Goal: Task Accomplishment & Management: Complete application form

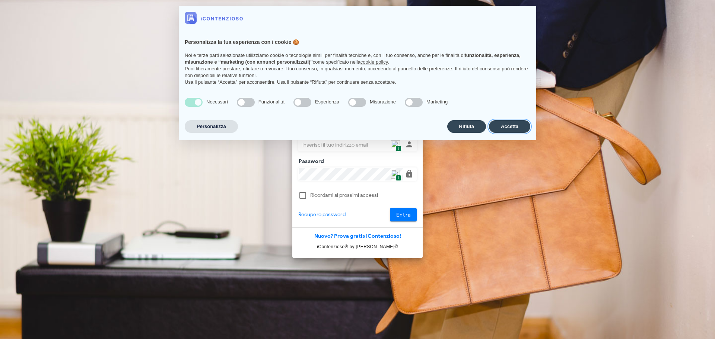
click at [493, 125] on button "Accetta" at bounding box center [509, 126] width 41 height 13
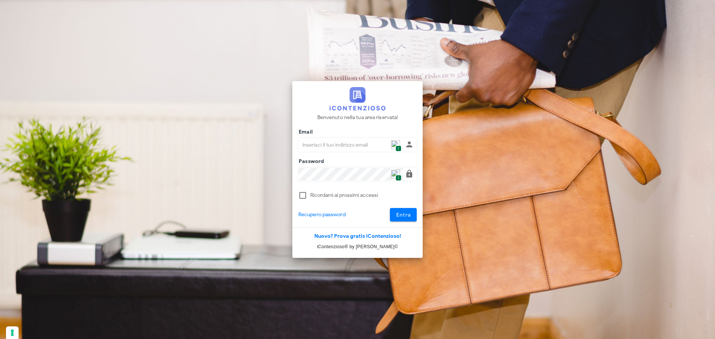
click at [395, 147] on span "1" at bounding box center [398, 149] width 6 height 6
type input "p.rizza@studioassociatoadrev.it"
click at [404, 216] on span "Entra" at bounding box center [403, 215] width 15 height 6
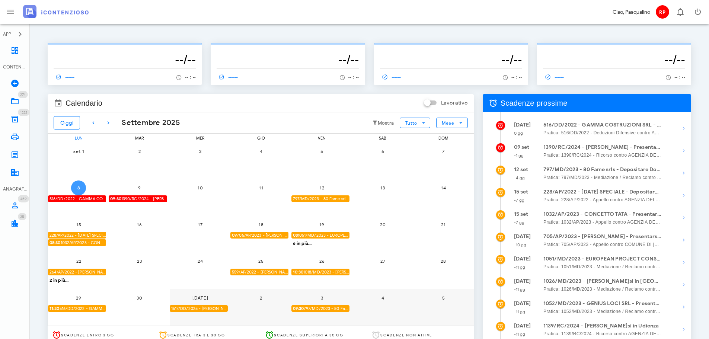
click at [80, 184] on button "8" at bounding box center [78, 188] width 15 height 15
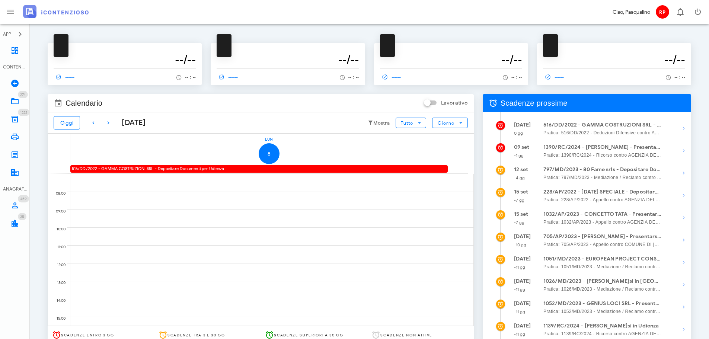
click at [173, 167] on div "516/DD/2022 - GAMMA COSTRUZIONI SRL - Depositare Documenti per Udienza" at bounding box center [259, 168] width 378 height 7
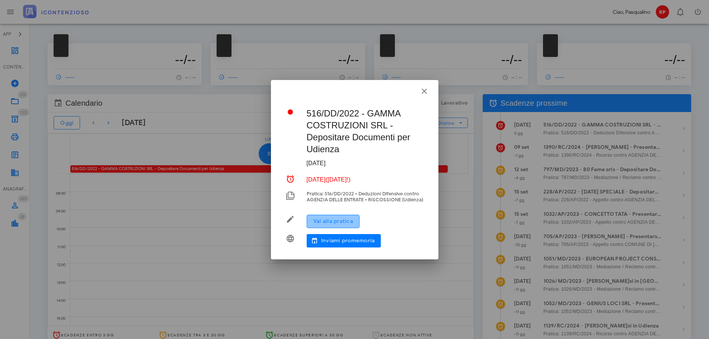
click at [342, 220] on button "Vai alla pratica" at bounding box center [333, 221] width 53 height 13
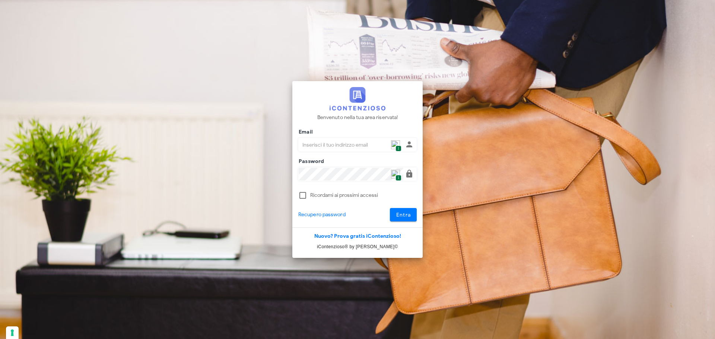
click at [398, 141] on img at bounding box center [395, 144] width 9 height 9
type input "[PERSON_NAME][EMAIL_ADDRESS][DOMAIN_NAME]"
click at [416, 223] on div "Benvenuto nella tua area riservata! Email p.rizza@studioassociatoadrev.it 1 Pas…" at bounding box center [357, 154] width 130 height 147
click at [406, 220] on button "Entra" at bounding box center [403, 214] width 27 height 13
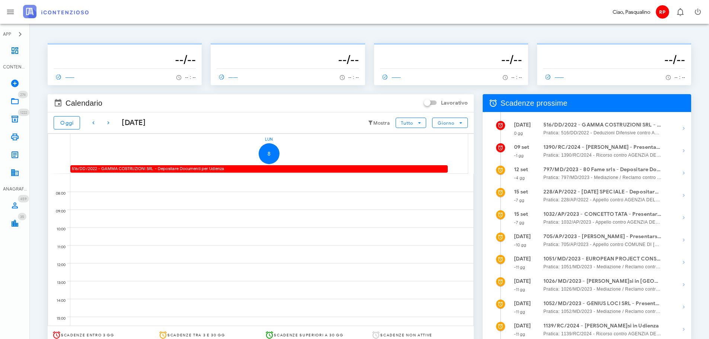
click at [239, 172] on div "516/DD/2022 - GAMMA COSTRUZIONI SRL - Depositare Documenti per Udienza" at bounding box center [259, 168] width 378 height 7
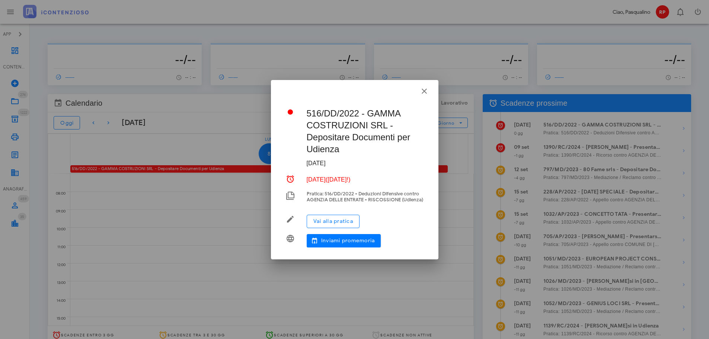
click at [340, 216] on div "Vai alla pratica" at bounding box center [365, 221] width 117 height 19
click at [340, 220] on button "Vai alla pratica" at bounding box center [333, 221] width 53 height 13
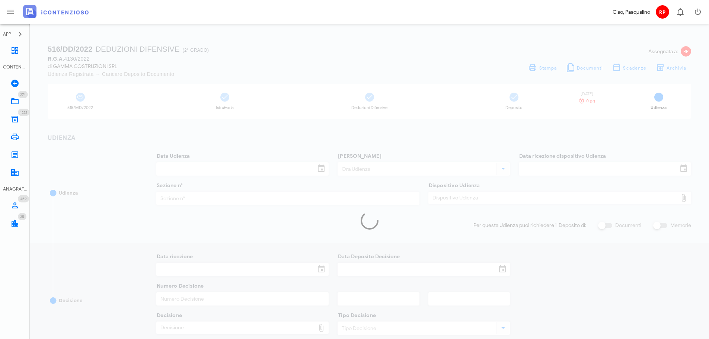
type input "[DATE]"
type input "11:30"
type input "[DATE]"
type input "3"
checkbox input "true"
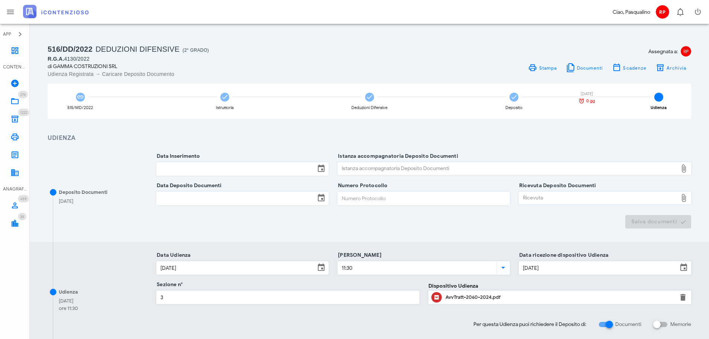
click at [270, 186] on div "Data Deposito Documenti" at bounding box center [242, 200] width 172 height 29
click at [268, 176] on div "Data Inserimento" at bounding box center [242, 173] width 172 height 23
click at [258, 167] on input "Data Inserimento" at bounding box center [236, 169] width 159 height 13
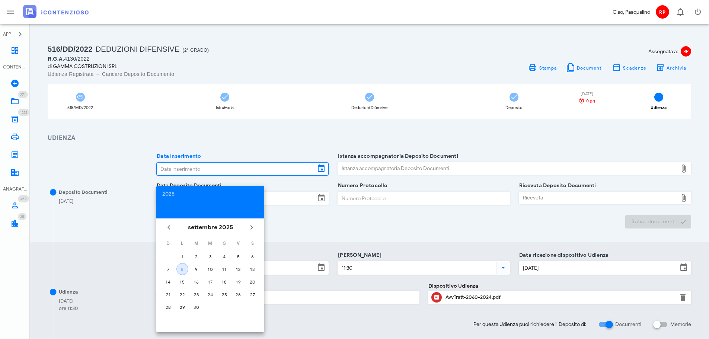
click at [182, 271] on div "8" at bounding box center [182, 270] width 11 height 6
type input "08/09/2025"
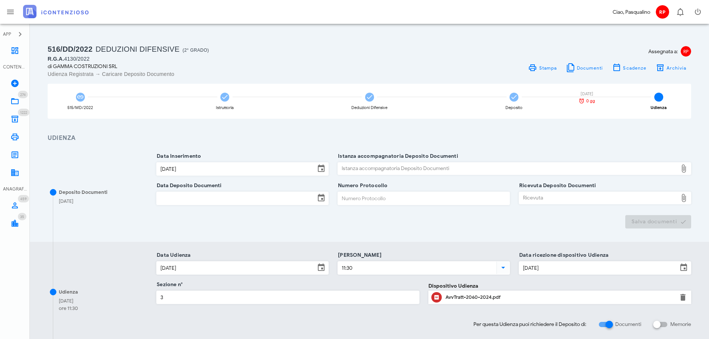
click at [414, 168] on div "Istanza accompagnatoria Deposito Documenti" at bounding box center [508, 169] width 340 height 12
type input "C:\fakepath\Memoria - Gamma Costruzioni SRL RGA 4130 2022.pdf"
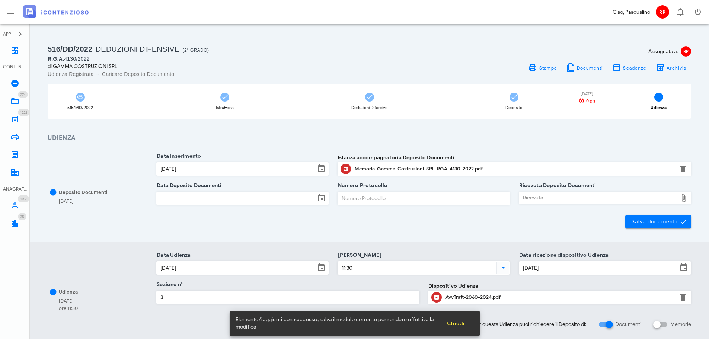
click at [206, 198] on input "Data Deposito Documenti" at bounding box center [236, 198] width 159 height 13
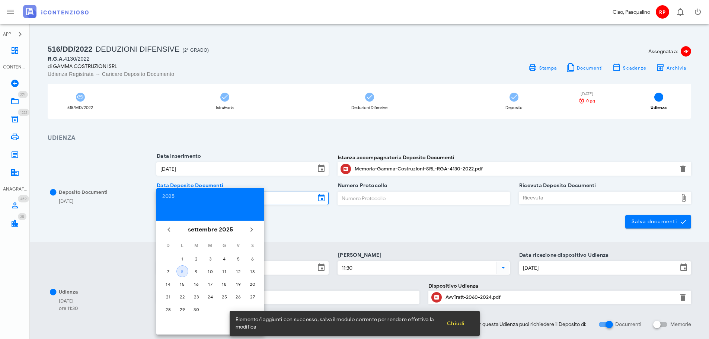
click at [185, 268] on button "8" at bounding box center [182, 271] width 12 height 12
type input "08/09/2025"
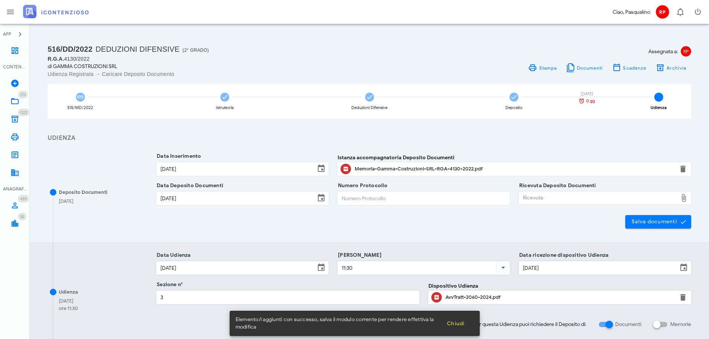
click at [373, 193] on input "Numero Protocollo" at bounding box center [424, 198] width 172 height 13
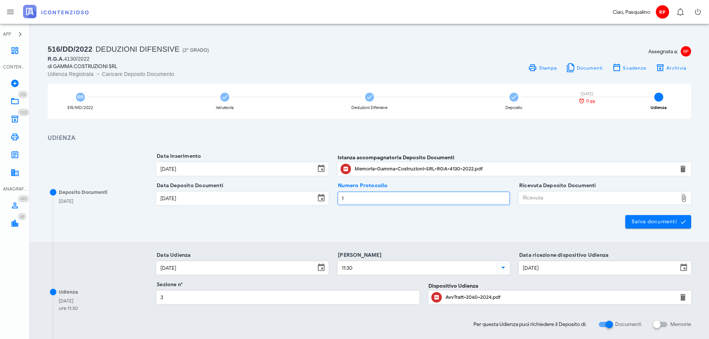
type input "1"
click at [547, 198] on div "Ricevuta" at bounding box center [598, 198] width 159 height 12
type input "C:\fakepath\NIR_D-3644752-2025.pdf"
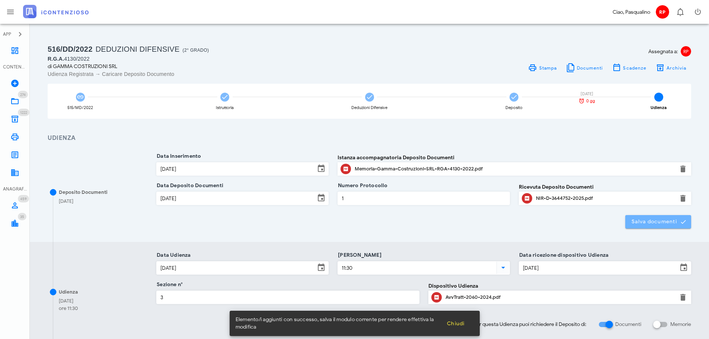
click at [649, 222] on span "Salva documenti" at bounding box center [659, 222] width 54 height 7
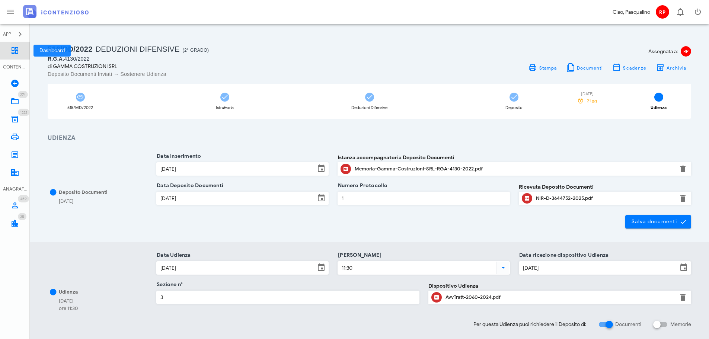
click at [20, 42] on link "Dashboard" at bounding box center [15, 51] width 30 height 18
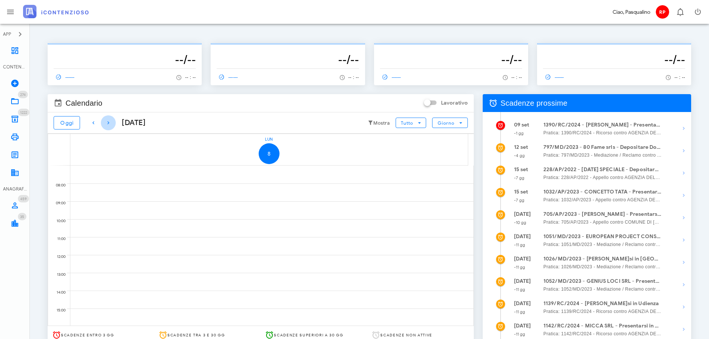
click at [105, 125] on icon "button" at bounding box center [108, 122] width 9 height 9
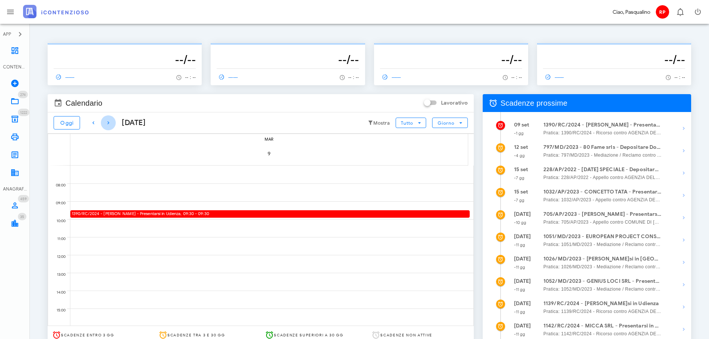
click at [108, 125] on icon "button" at bounding box center [108, 122] width 9 height 9
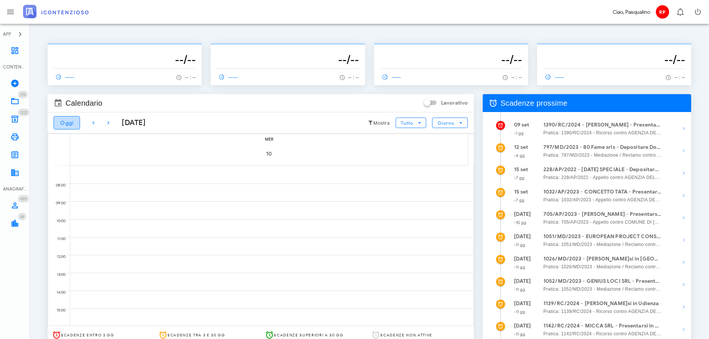
click at [55, 122] on button "Oggi" at bounding box center [67, 122] width 26 height 13
click at [442, 120] on span "Giorno" at bounding box center [447, 123] width 18 height 6
click at [443, 166] on div "Mese" at bounding box center [450, 168] width 23 height 6
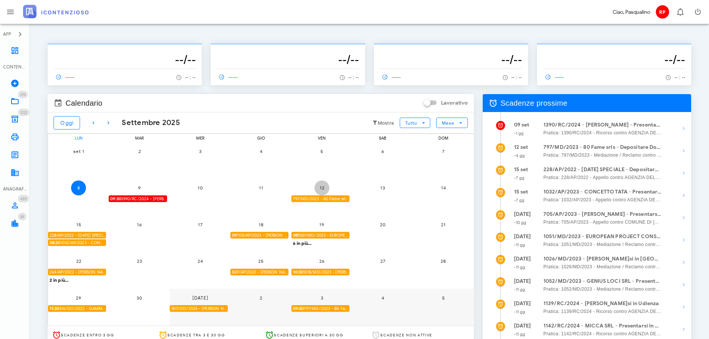
click at [323, 189] on span "12" at bounding box center [322, 188] width 15 height 6
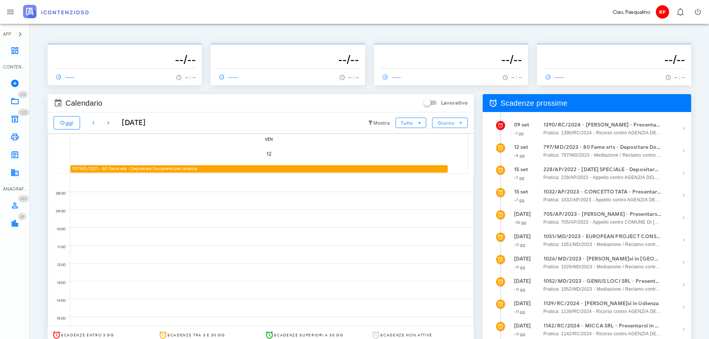
click at [65, 115] on div "[DATE] [DATE] [PERSON_NAME]" at bounding box center [261, 122] width 426 height 21
click at [62, 125] on span "Oggi" at bounding box center [67, 123] width 14 height 6
